Goal: Navigation & Orientation: Find specific page/section

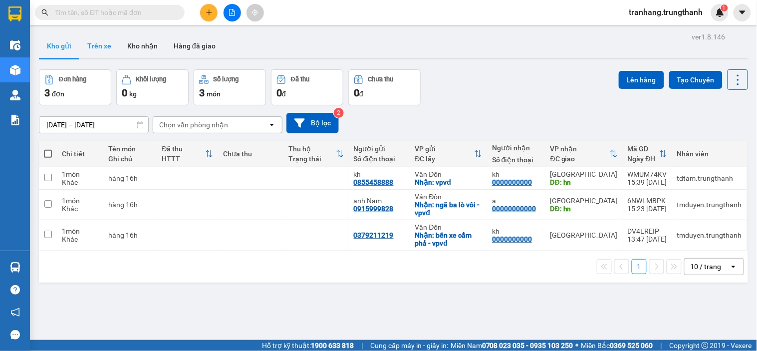
click at [107, 48] on button "Trên xe" at bounding box center [99, 46] width 40 height 24
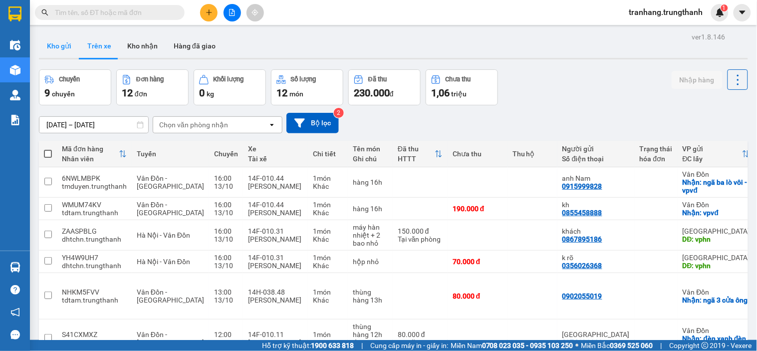
click at [60, 50] on button "Kho gửi" at bounding box center [59, 46] width 40 height 24
